Goal: Check status

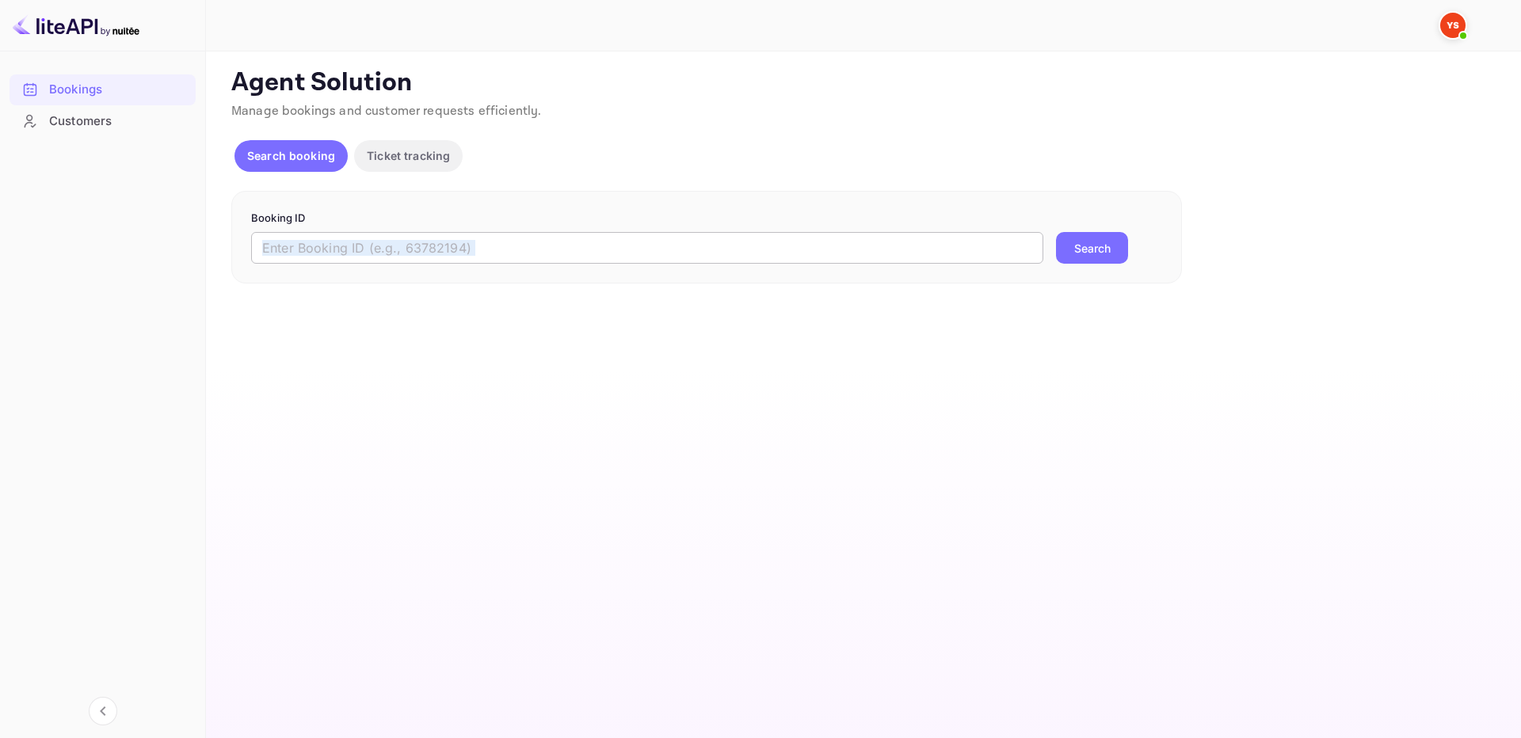
click at [912, 260] on div "Booking ID ​ Search" at bounding box center [706, 237] width 950 height 93
click at [917, 243] on input "text" at bounding box center [647, 248] width 792 height 32
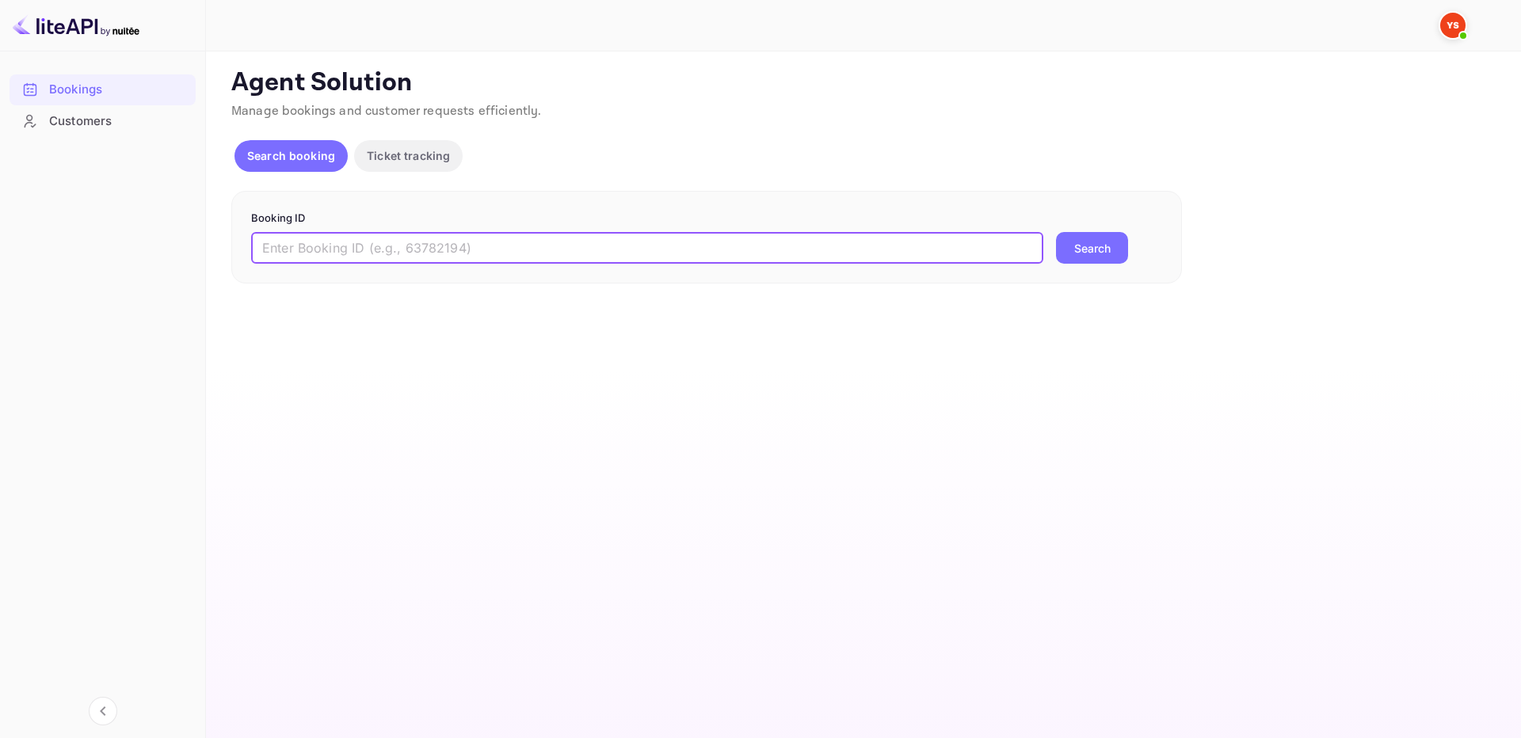
paste input "9646904"
type input "9646904"
click at [1079, 242] on button "Search" at bounding box center [1092, 248] width 72 height 32
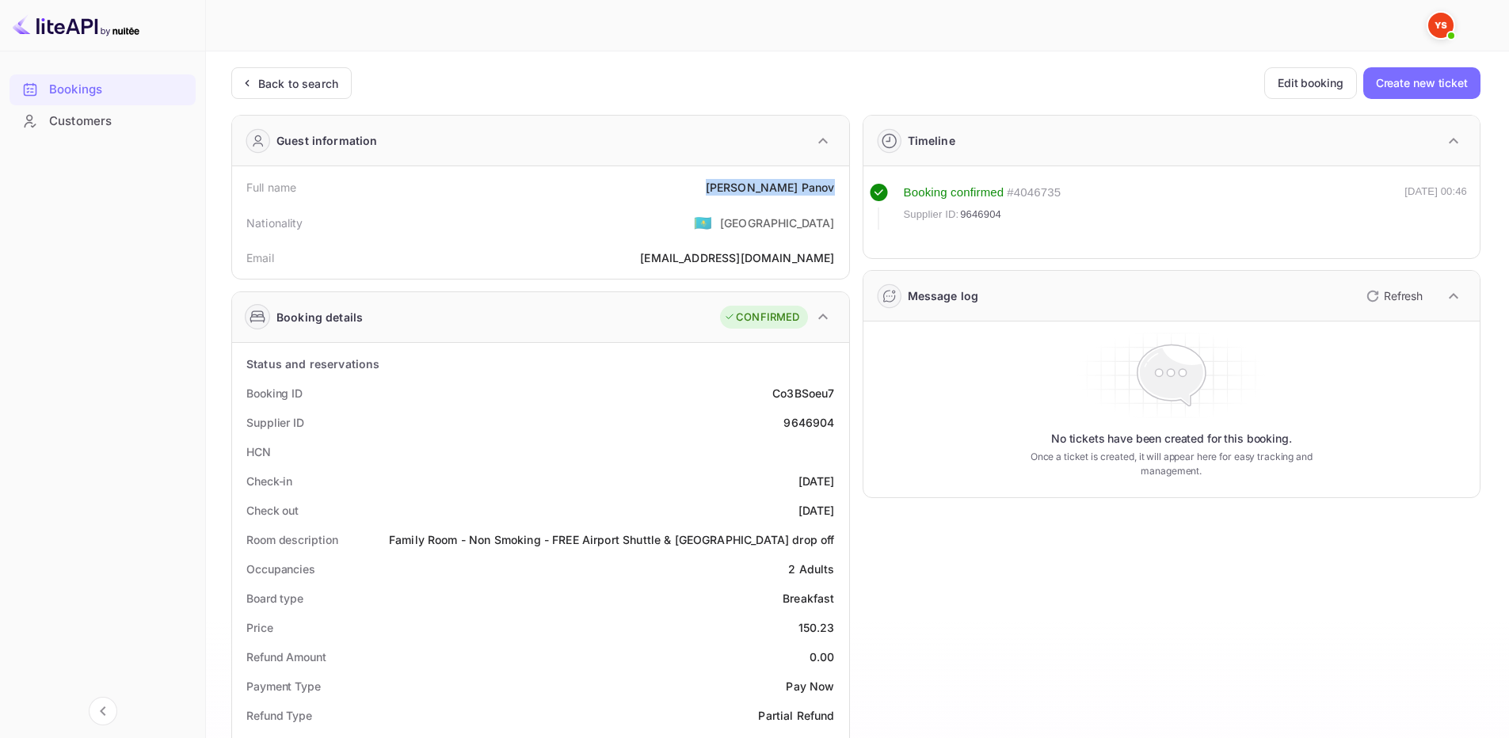
drag, startPoint x: 733, startPoint y: 181, endPoint x: 838, endPoint y: 193, distance: 105.3
click at [838, 193] on div "Full name [PERSON_NAME]" at bounding box center [540, 187] width 604 height 29
copy div "[PERSON_NAME]"
drag, startPoint x: 796, startPoint y: 629, endPoint x: 839, endPoint y: 629, distance: 43.6
click at [839, 629] on div "Price 150.23" at bounding box center [540, 627] width 604 height 29
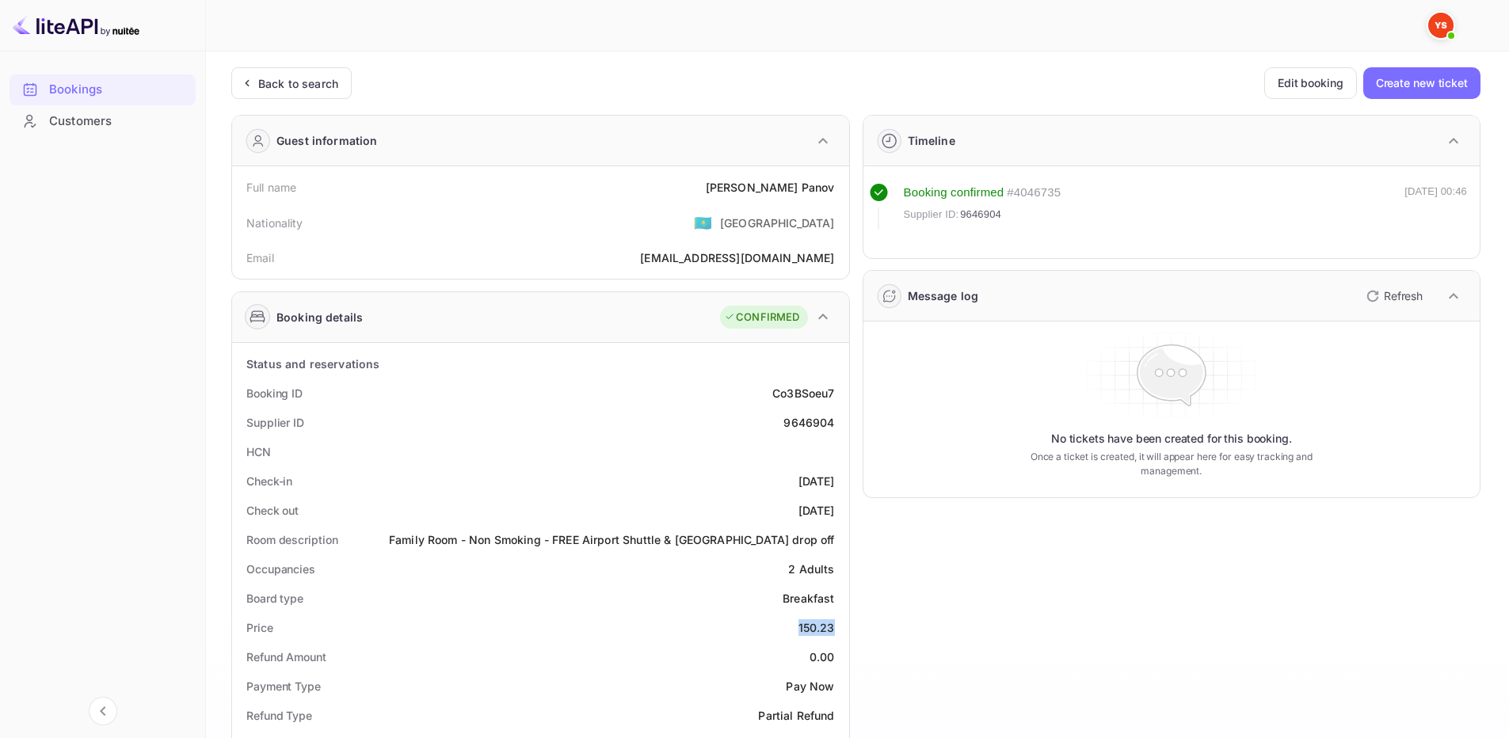
copy div "150.23"
